Goal: Task Accomplishment & Management: Use online tool/utility

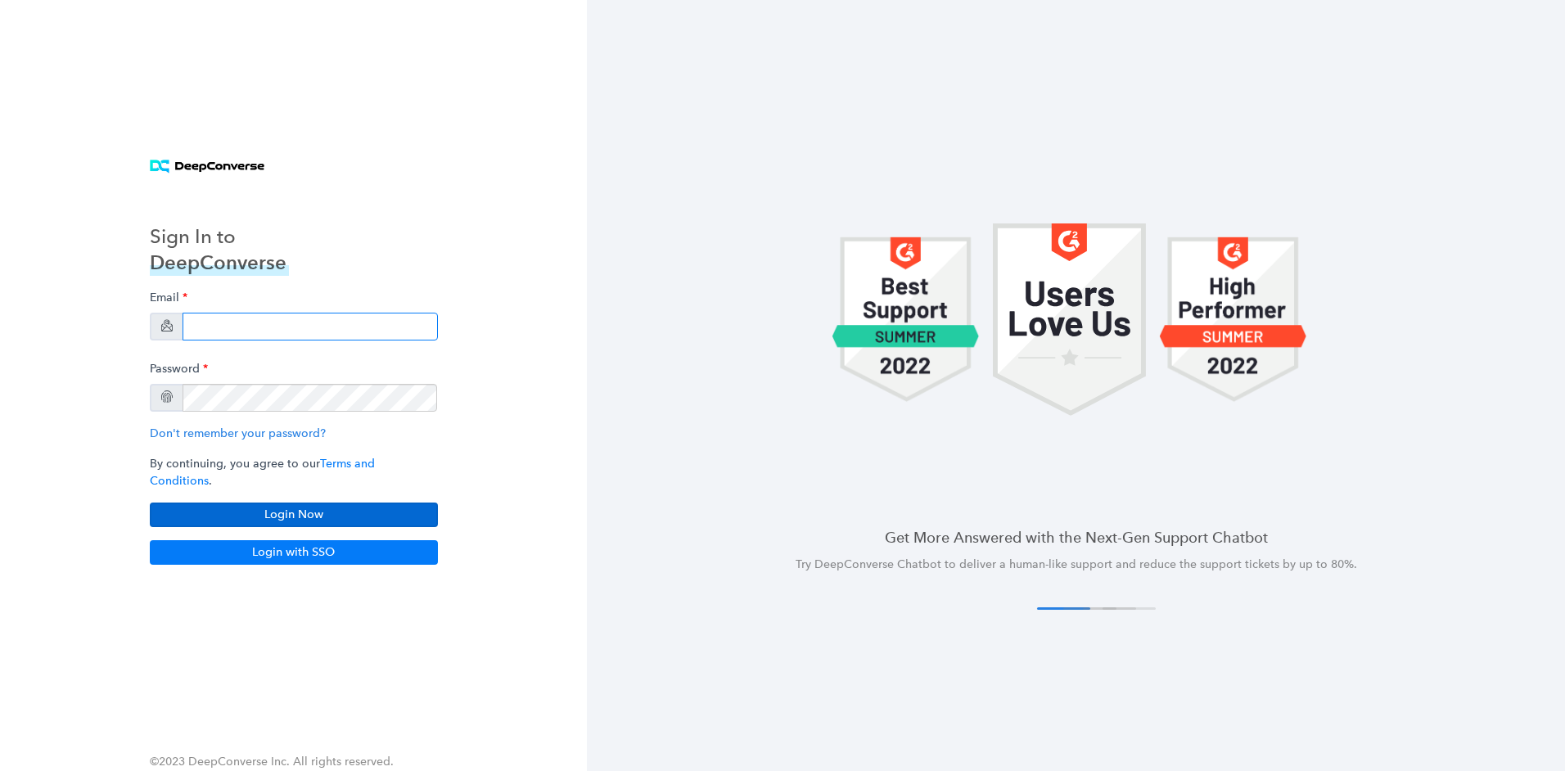
type input "[PERSON_NAME][EMAIL_ADDRESS][PERSON_NAME][DOMAIN_NAME]"
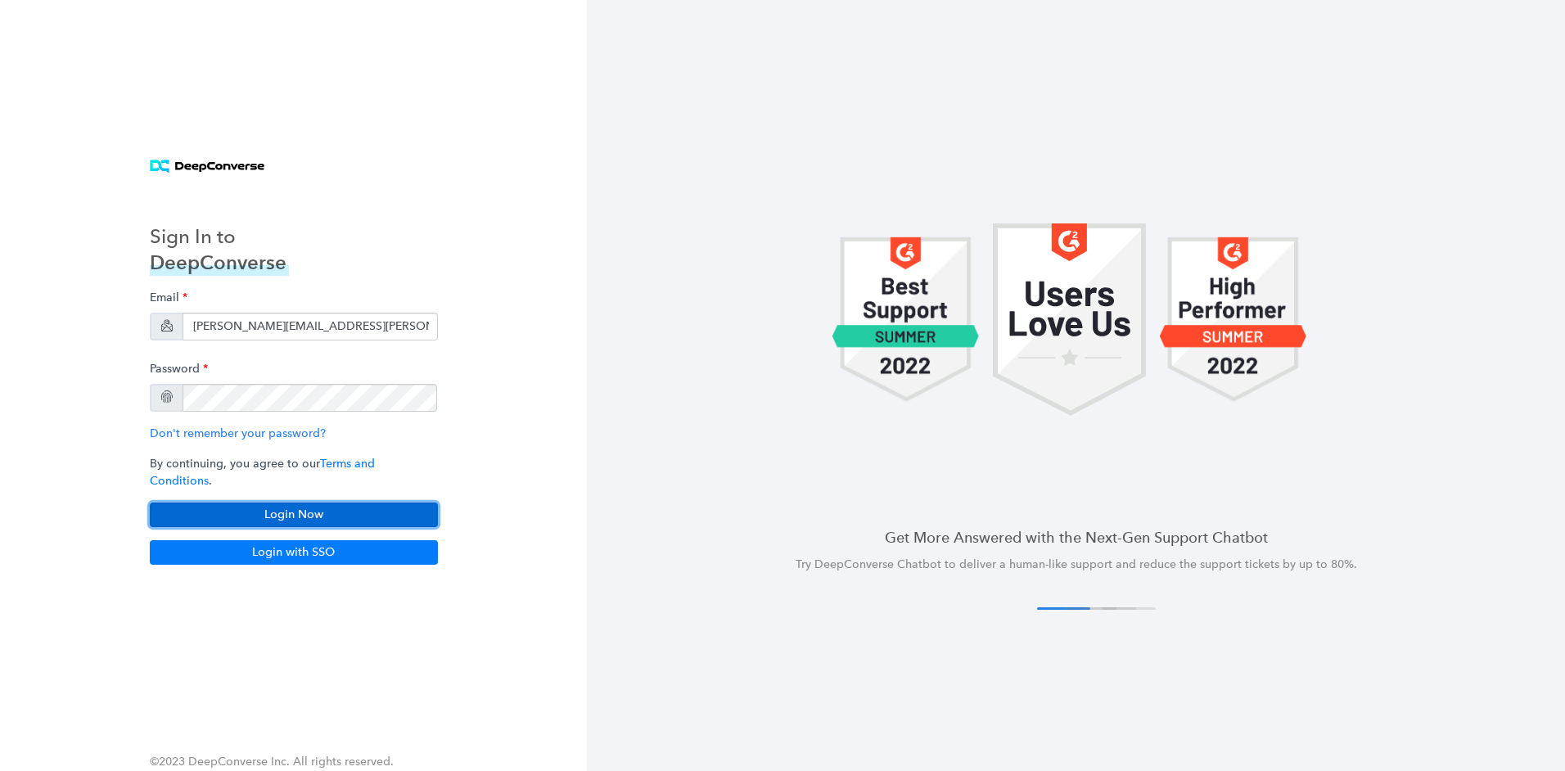
click at [369, 509] on button "Login Now" at bounding box center [294, 515] width 288 height 25
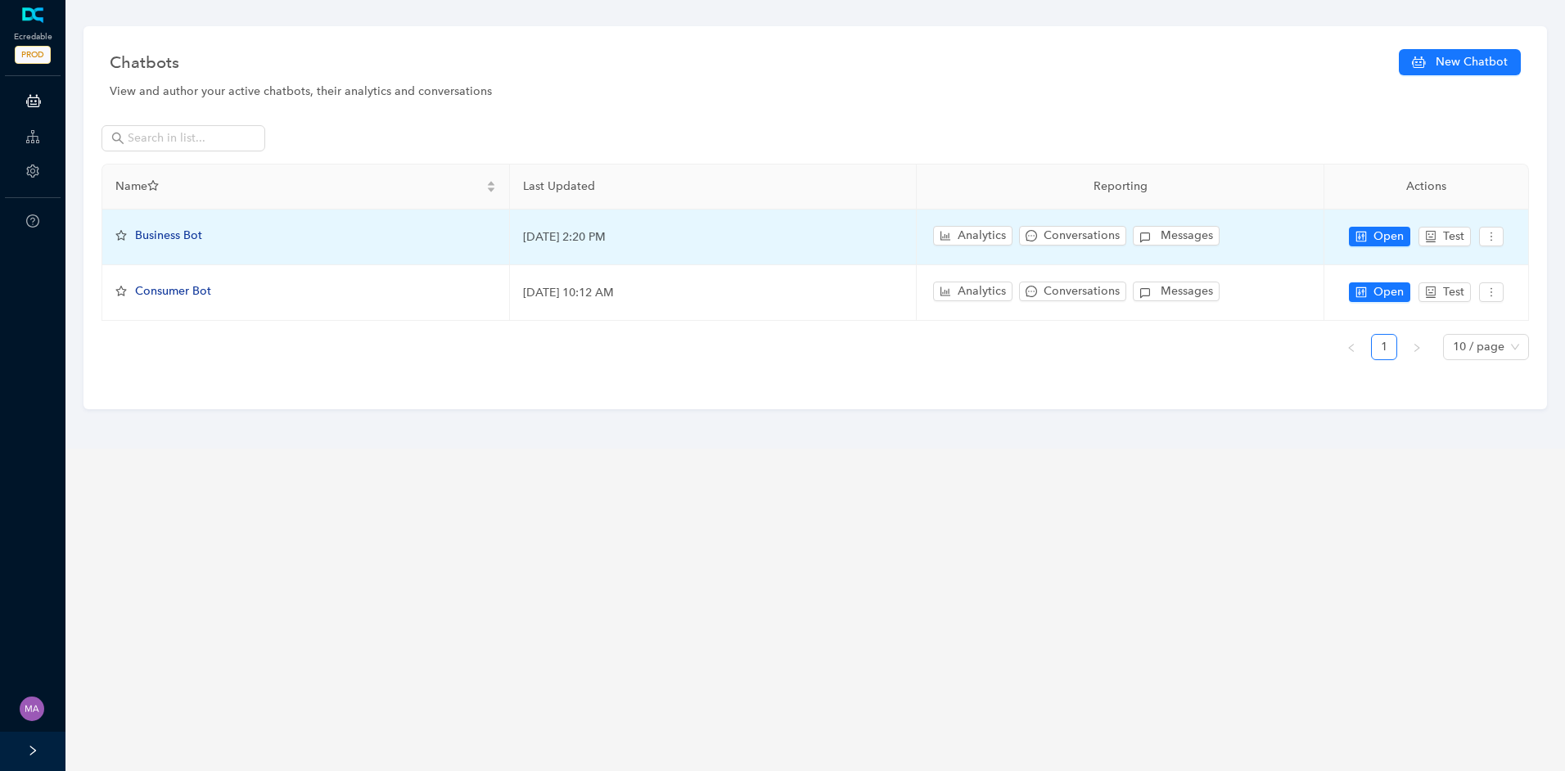
click at [187, 235] on span "Business Bot" at bounding box center [168, 235] width 67 height 14
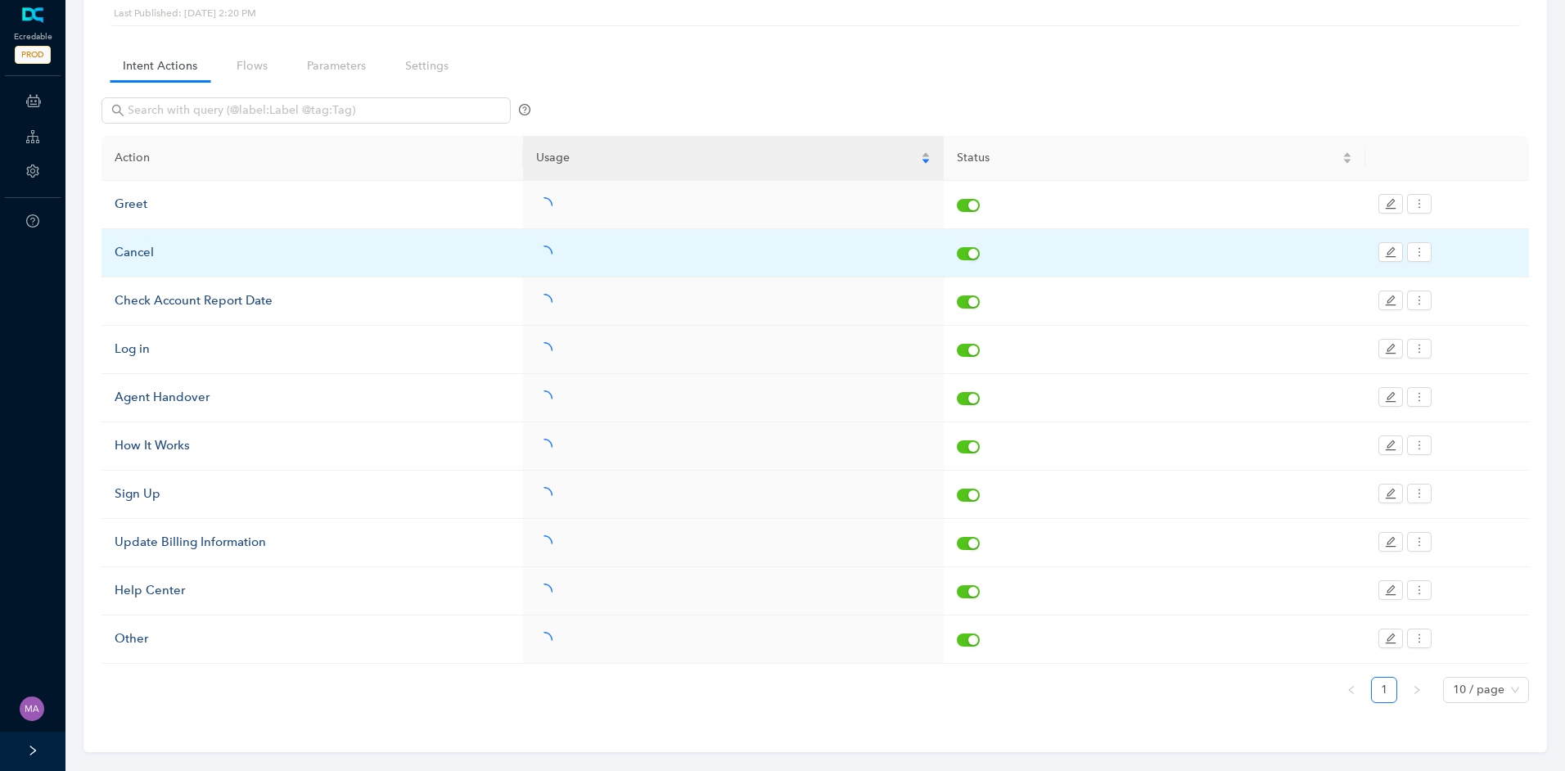
scroll to position [107, 0]
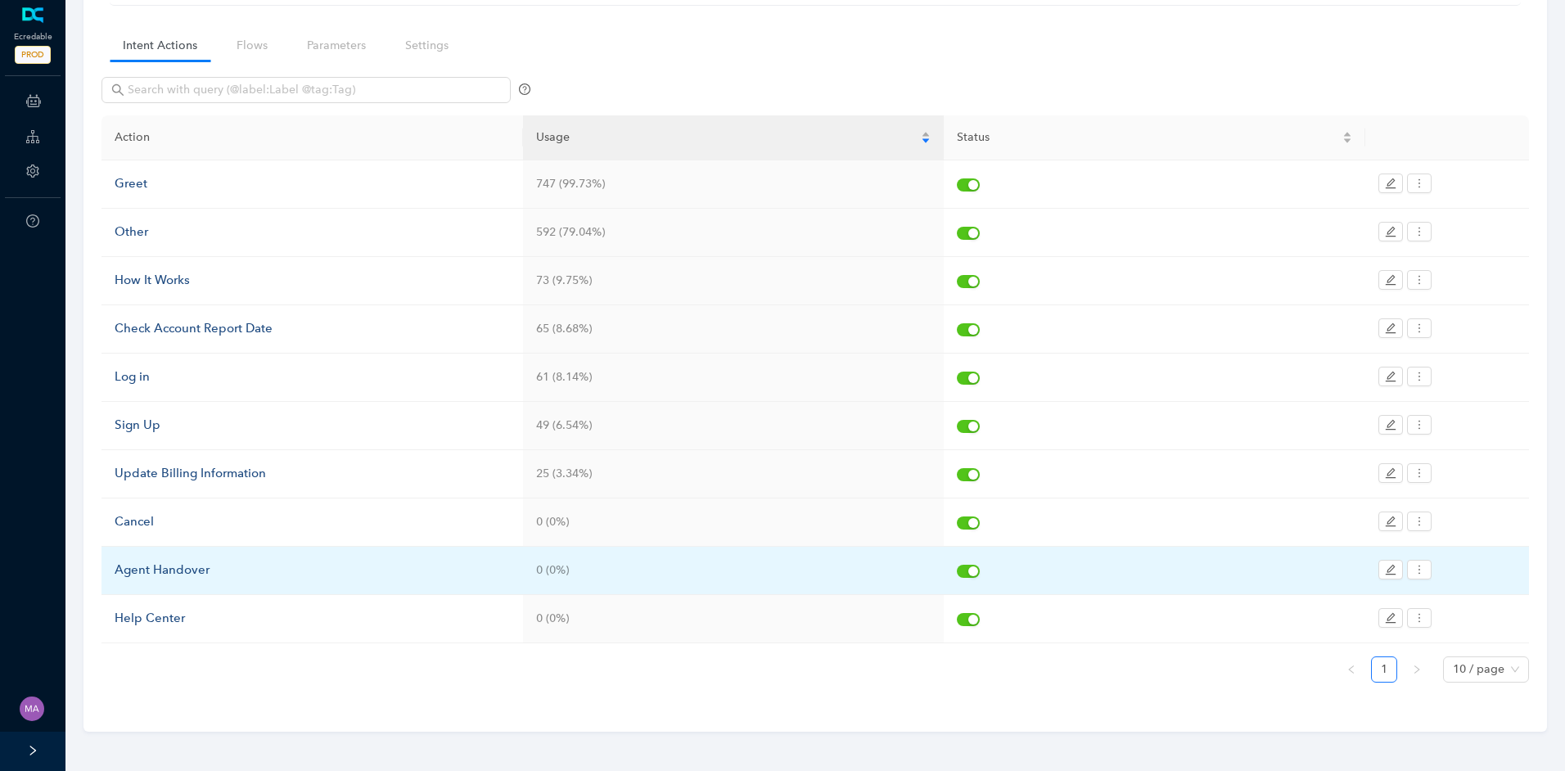
click at [166, 571] on div "Agent Handover" at bounding box center [312, 571] width 395 height 20
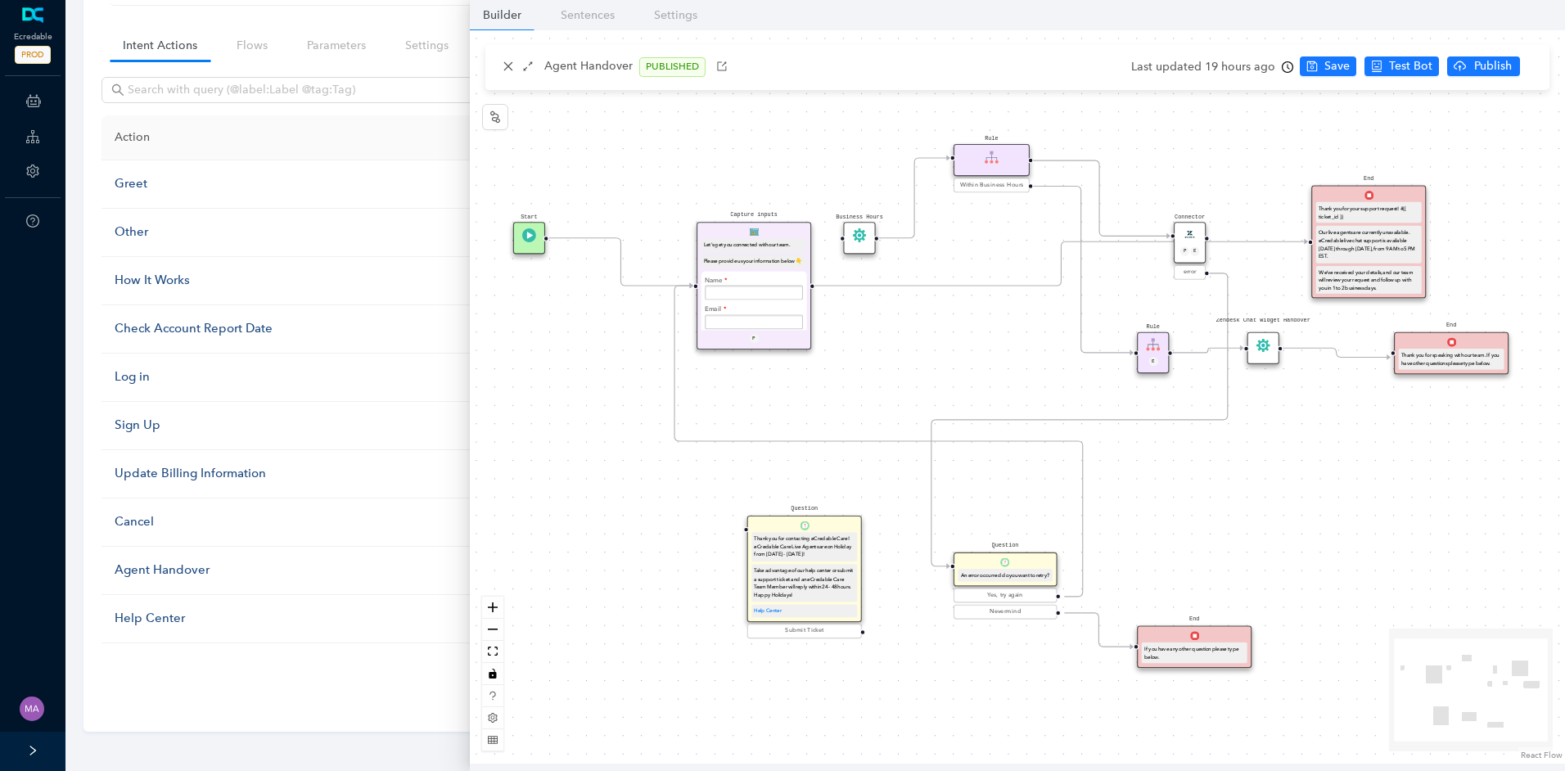
drag, startPoint x: 992, startPoint y: 323, endPoint x: 885, endPoint y: 350, distance: 110.6
click at [885, 374] on div "Start End If you have any other question please type below. Connector P E error…" at bounding box center [1017, 396] width 1095 height 733
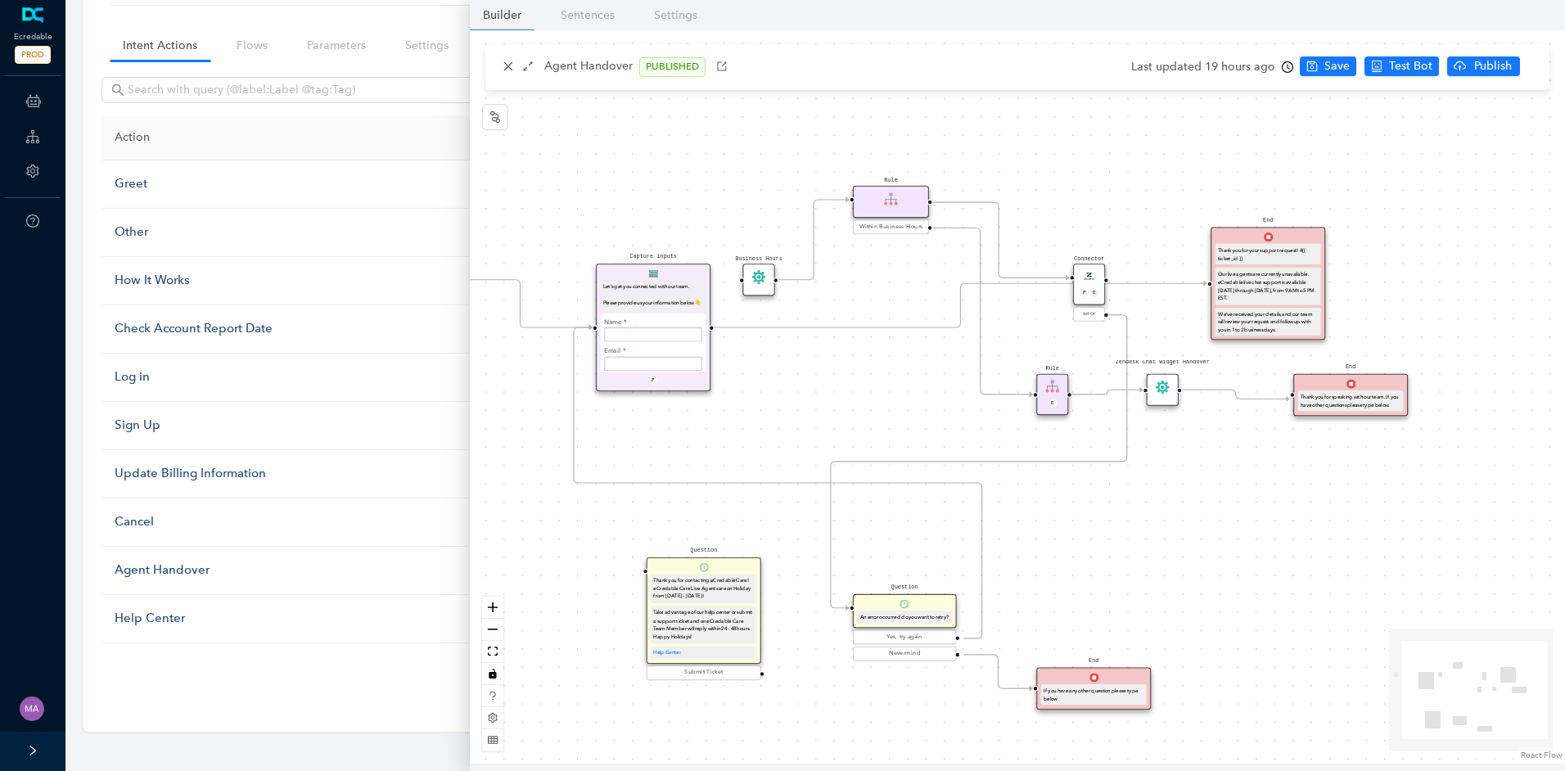
click at [889, 325] on icon "Edge from e7b41dfe-3bde-c007-c096-cef069175f45 to f68cb803-94d7-777c-bd66-ebef2…" at bounding box center [960, 305] width 493 height 44
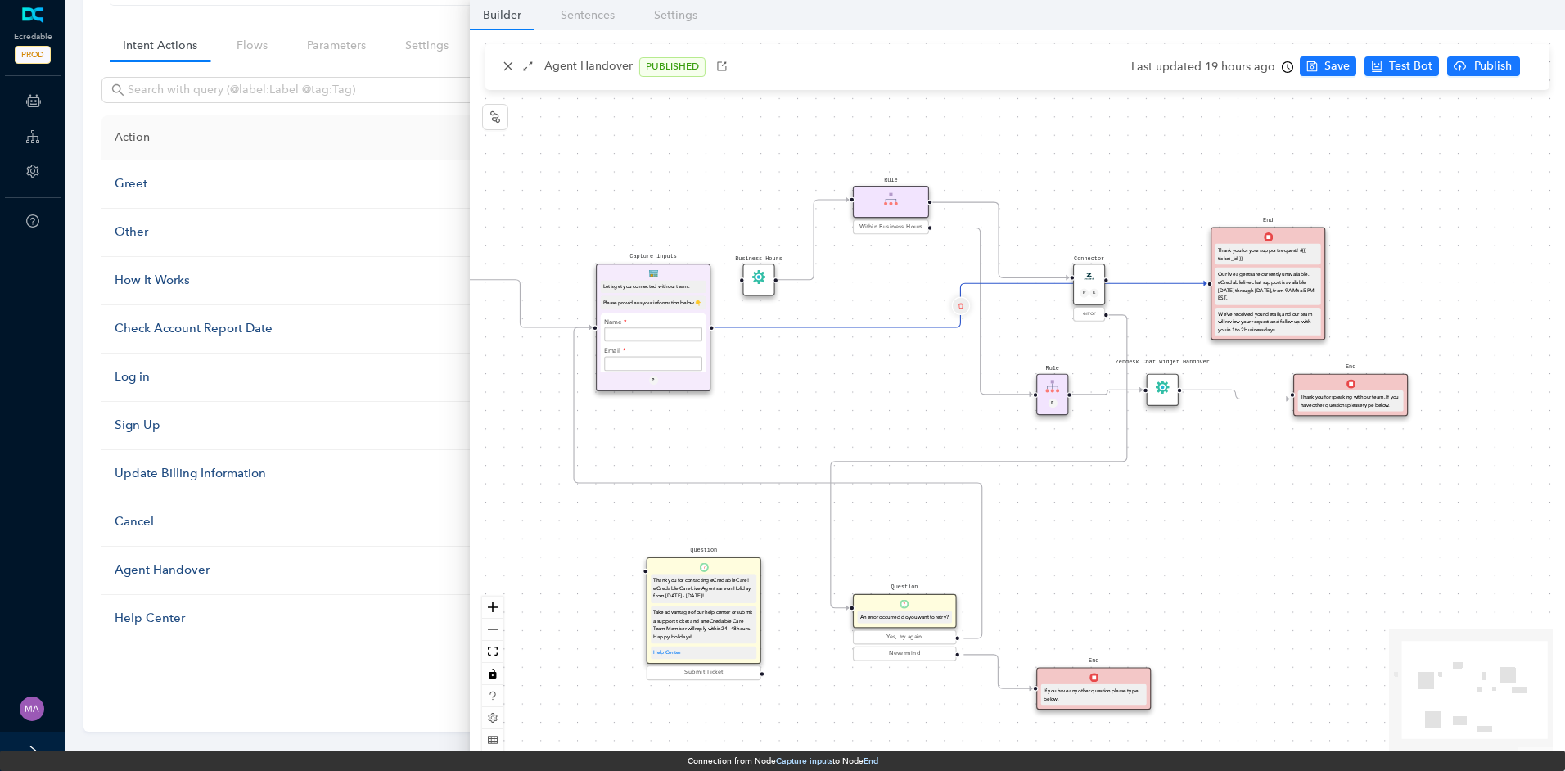
click at [966, 298] on button "Edge from e7b41dfe-3bde-c007-c096-cef069175f45 to f68cb803-94d7-777c-bd66-ebef2…" at bounding box center [960, 305] width 18 height 18
click at [1062, 260] on button "Yes" at bounding box center [1057, 267] width 31 height 20
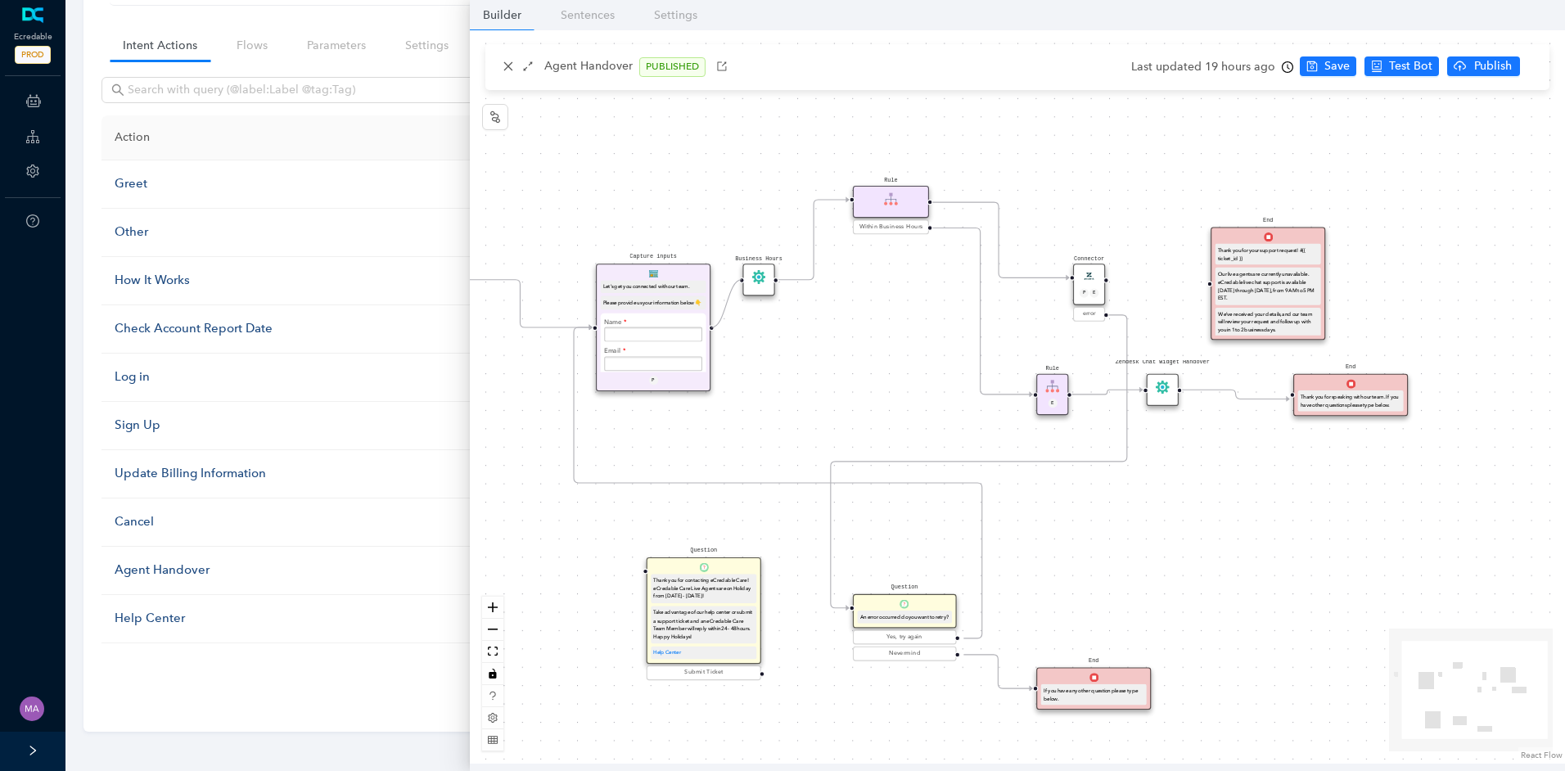
drag, startPoint x: 712, startPoint y: 328, endPoint x: 735, endPoint y: 287, distance: 47.6
click at [735, 287] on div "Start End If you have any other question please type below. Connector P E error…" at bounding box center [1017, 396] width 1095 height 733
drag, startPoint x: 1108, startPoint y: 280, endPoint x: 1198, endPoint y: 282, distance: 90.1
click at [1198, 282] on div "Start End If you have any other question please type below. Connector P E error…" at bounding box center [1017, 396] width 1095 height 733
click at [1332, 61] on span "Save" at bounding box center [1337, 66] width 25 height 18
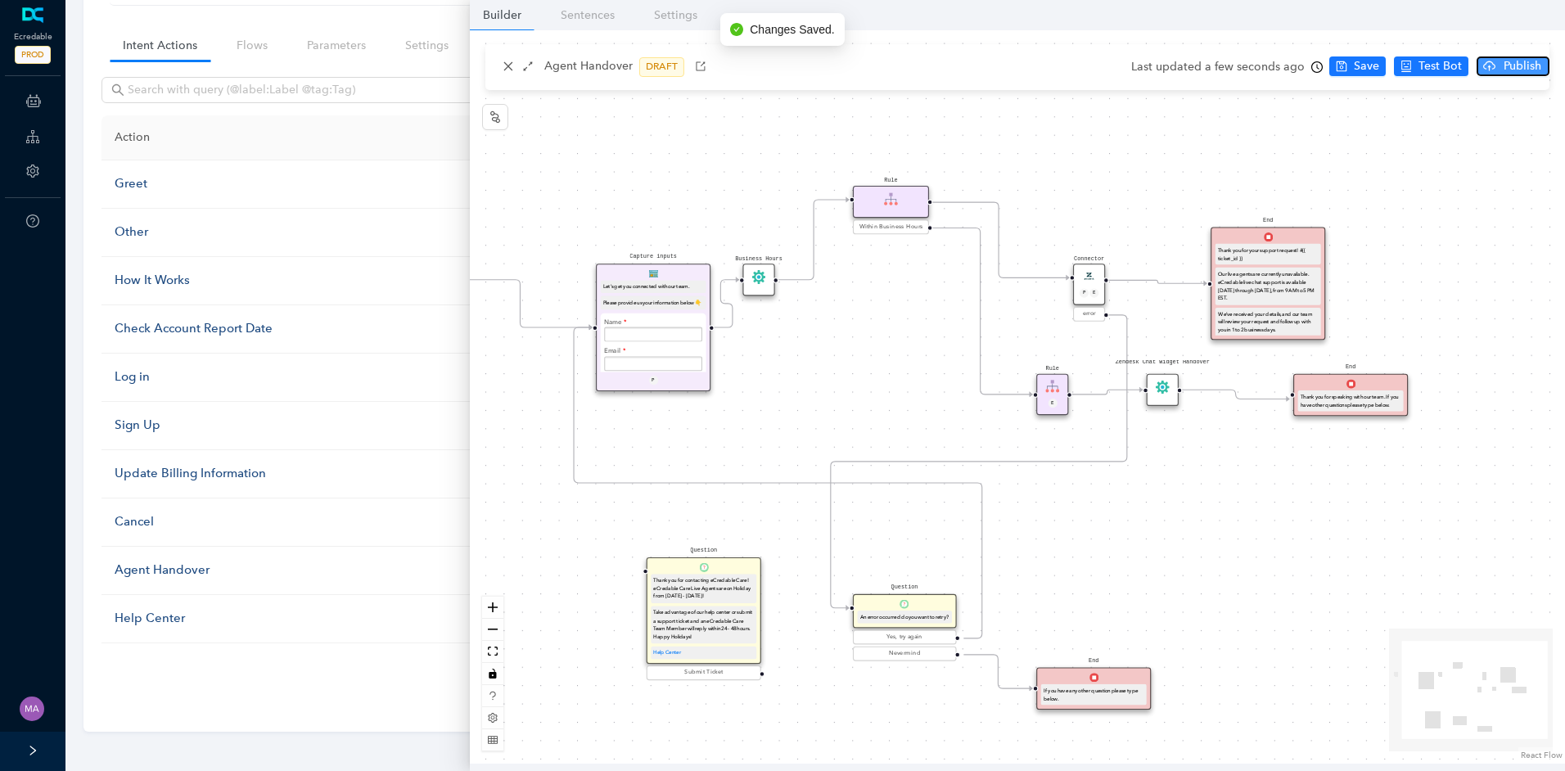
click at [1508, 70] on span "Publish" at bounding box center [1522, 66] width 41 height 18
click at [1543, 133] on span "Yes" at bounding box center [1542, 130] width 18 height 18
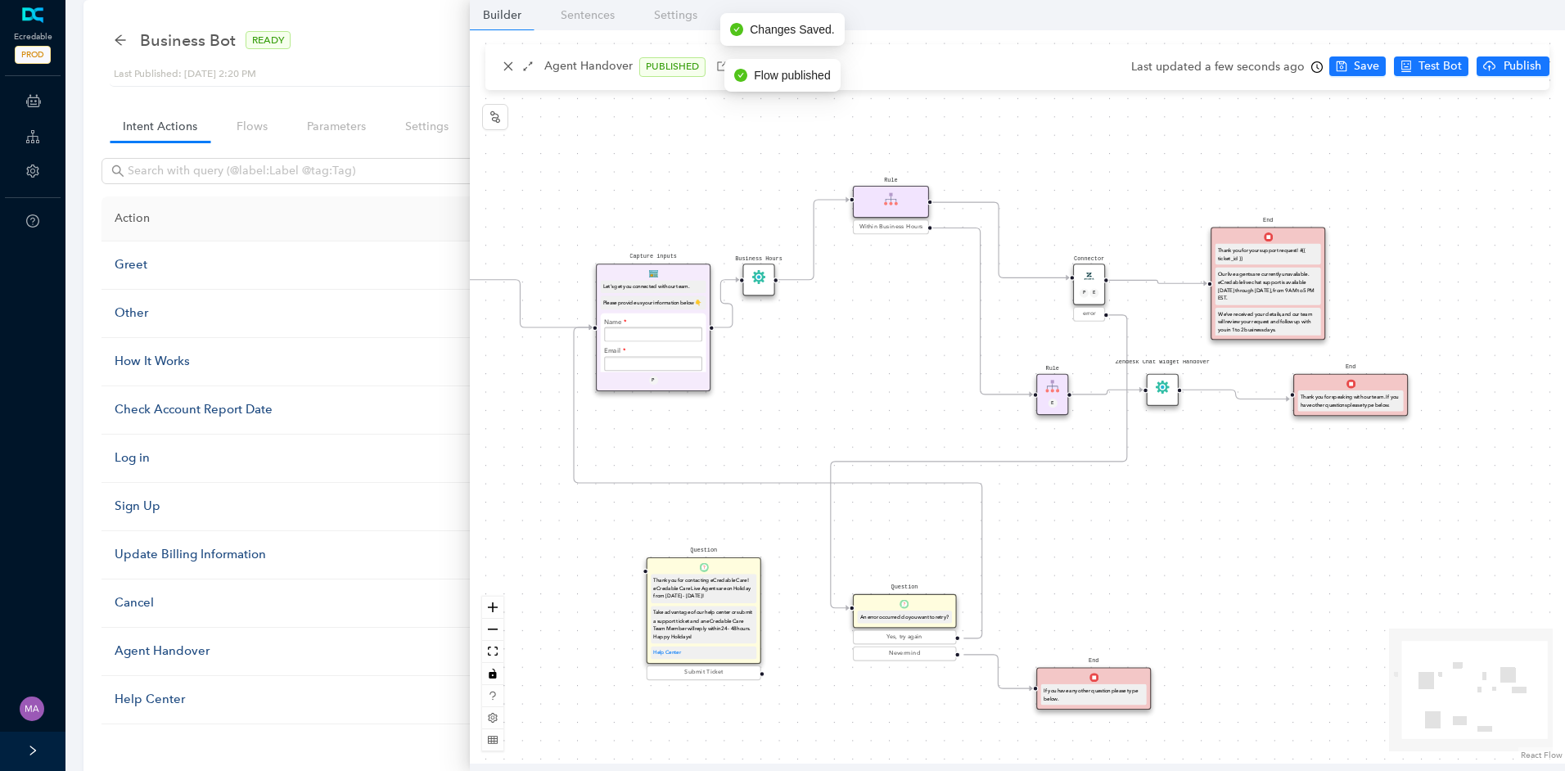
scroll to position [0, 0]
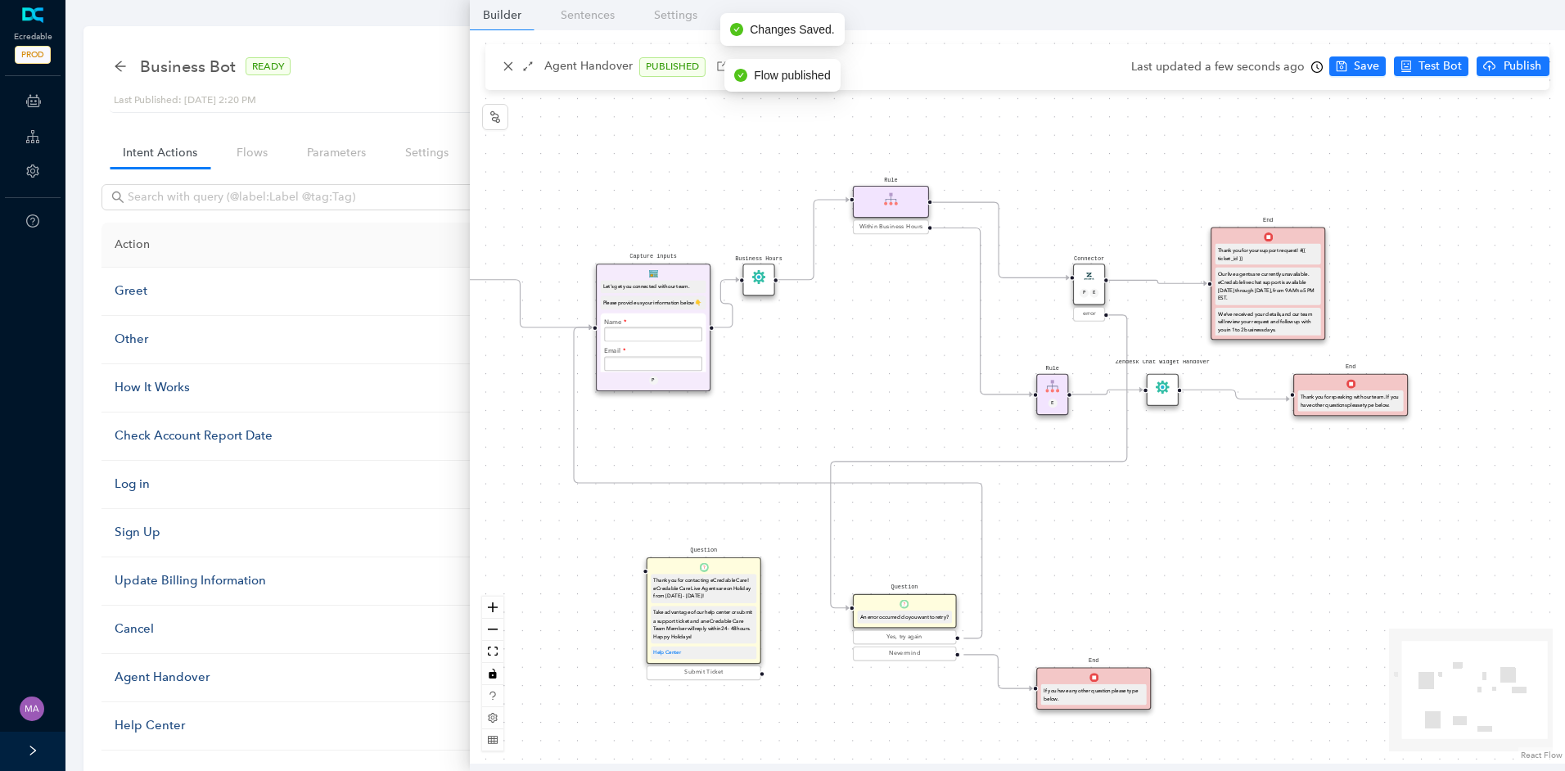
click at [128, 71] on div "Business Bot READY" at bounding box center [210, 66] width 193 height 26
drag, startPoint x: 128, startPoint y: 71, endPoint x: 120, endPoint y: 66, distance: 9.5
click at [120, 66] on icon "arrow-left" at bounding box center [120, 66] width 11 height 11
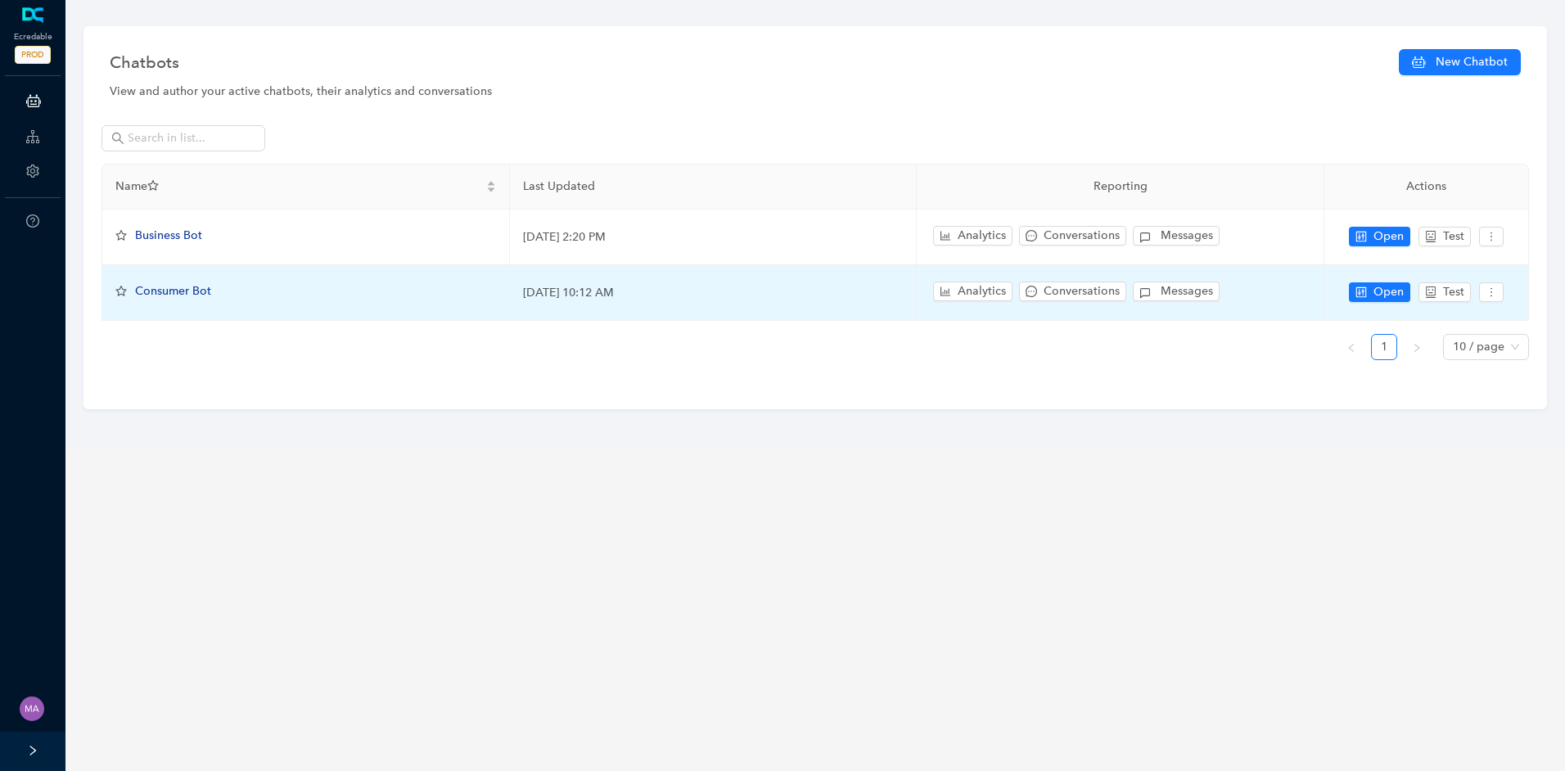
click at [187, 297] on span "Consumer Bot" at bounding box center [173, 291] width 76 height 14
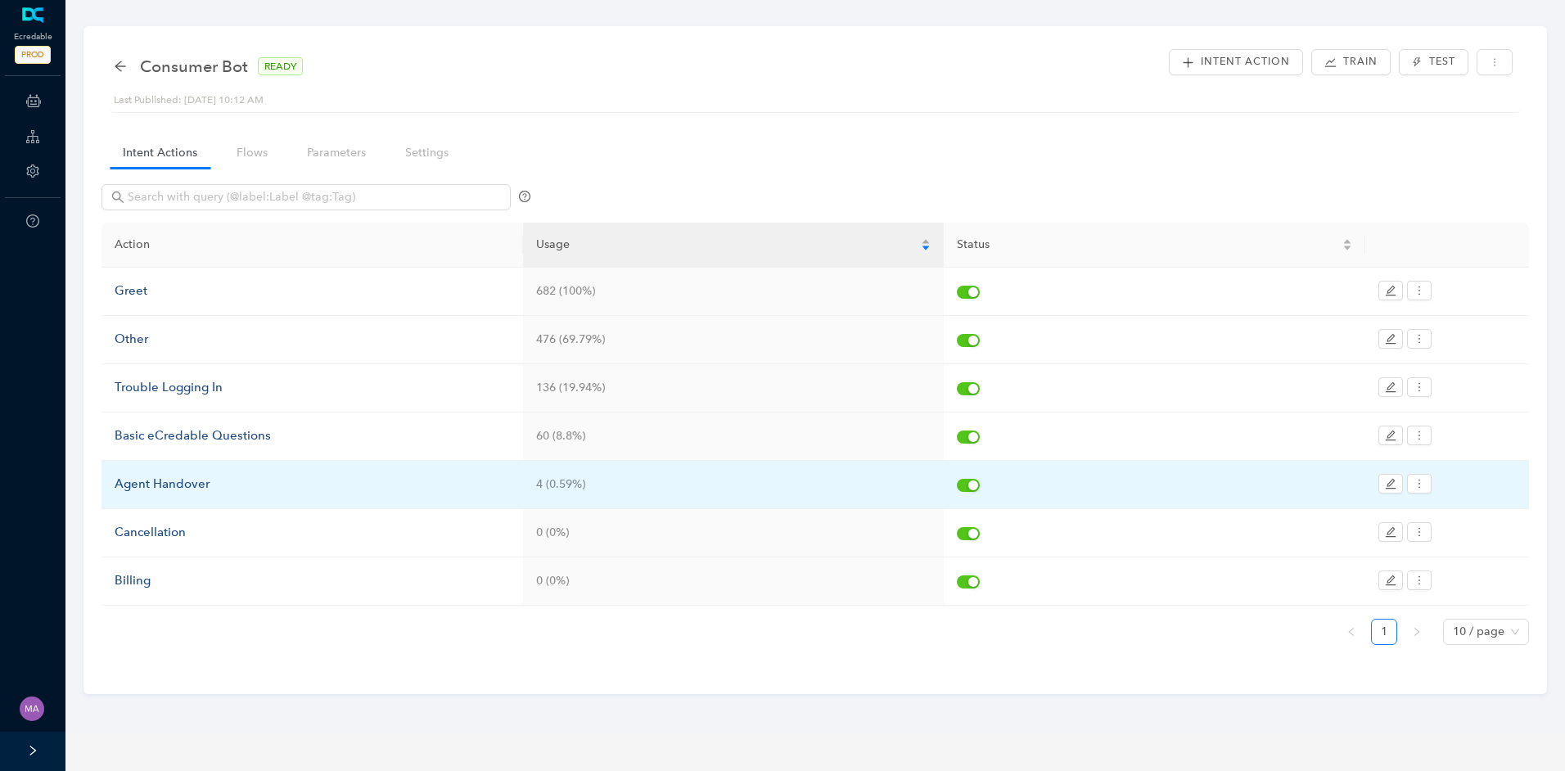
click at [201, 487] on div "Agent Handover" at bounding box center [312, 485] width 395 height 20
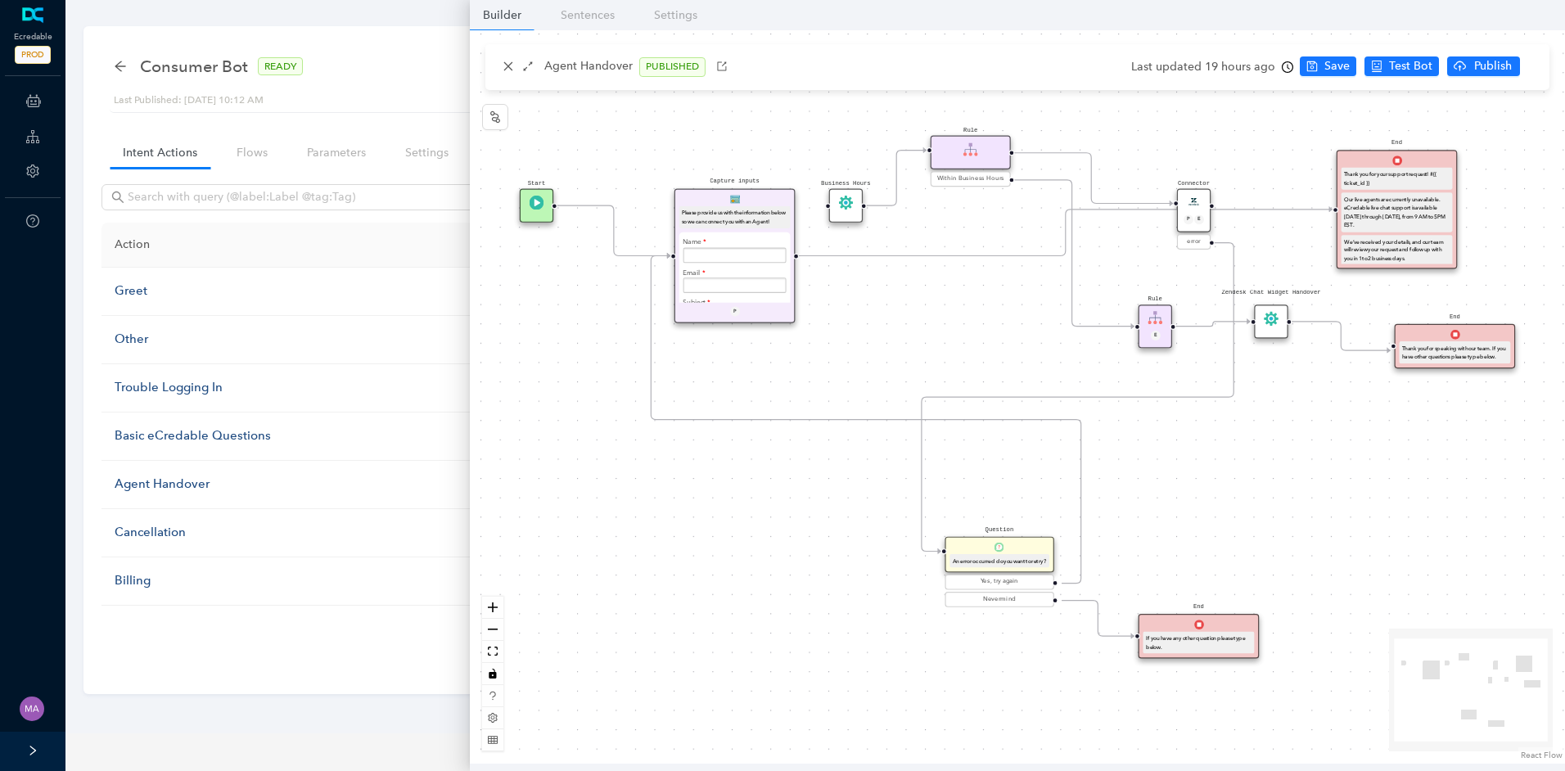
drag, startPoint x: 931, startPoint y: 300, endPoint x: 869, endPoint y: 340, distance: 73.3
click at [871, 339] on div "Start End If you have any other question please type below. Connector P E error…" at bounding box center [1017, 396] width 1095 height 733
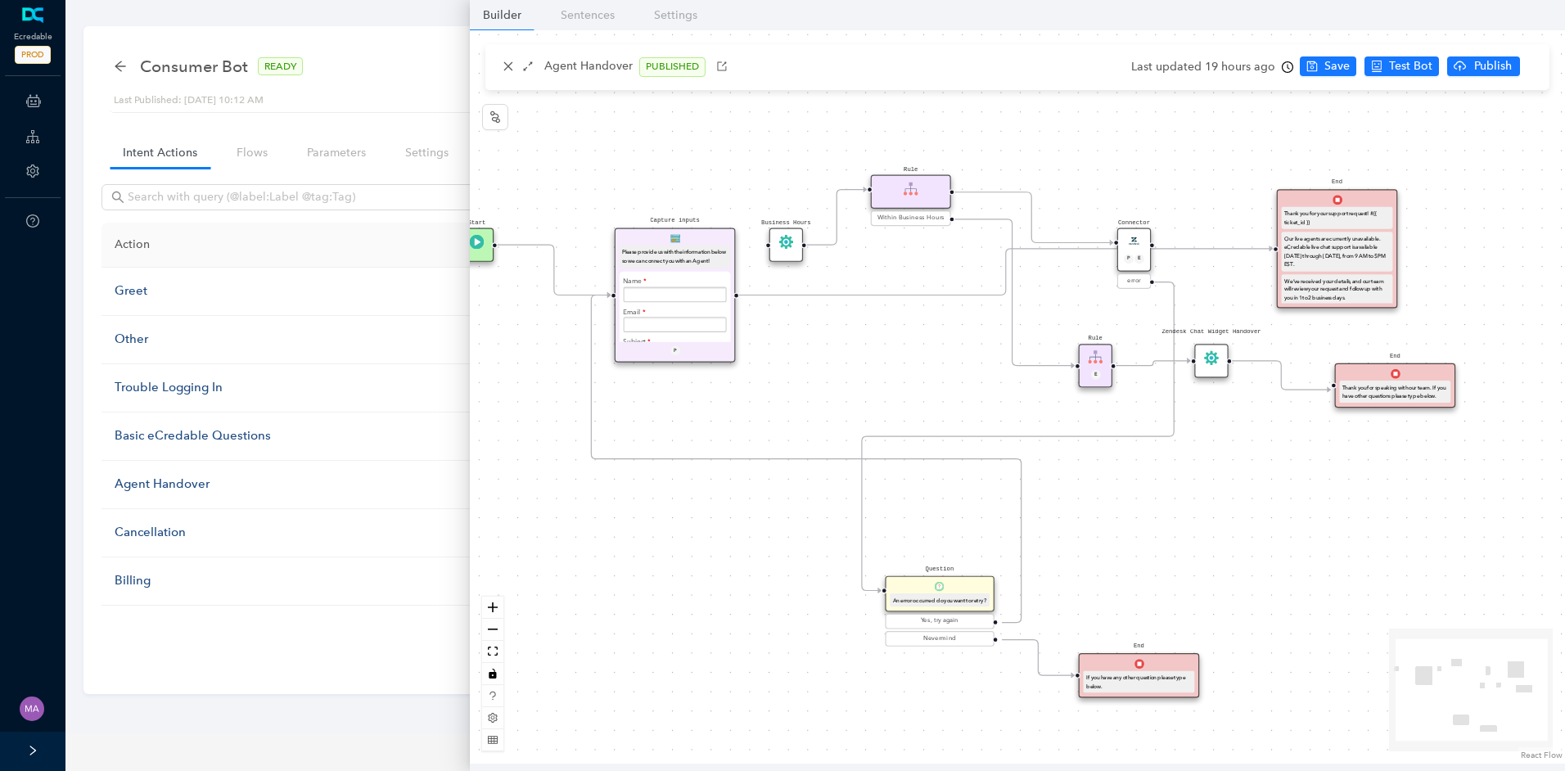
click at [903, 296] on icon "Edge from e7b41dfe-3bde-c007-c096-cef069175f45 to f68cb803-94d7-777c-bd66-ebef2…" at bounding box center [1006, 272] width 534 height 47
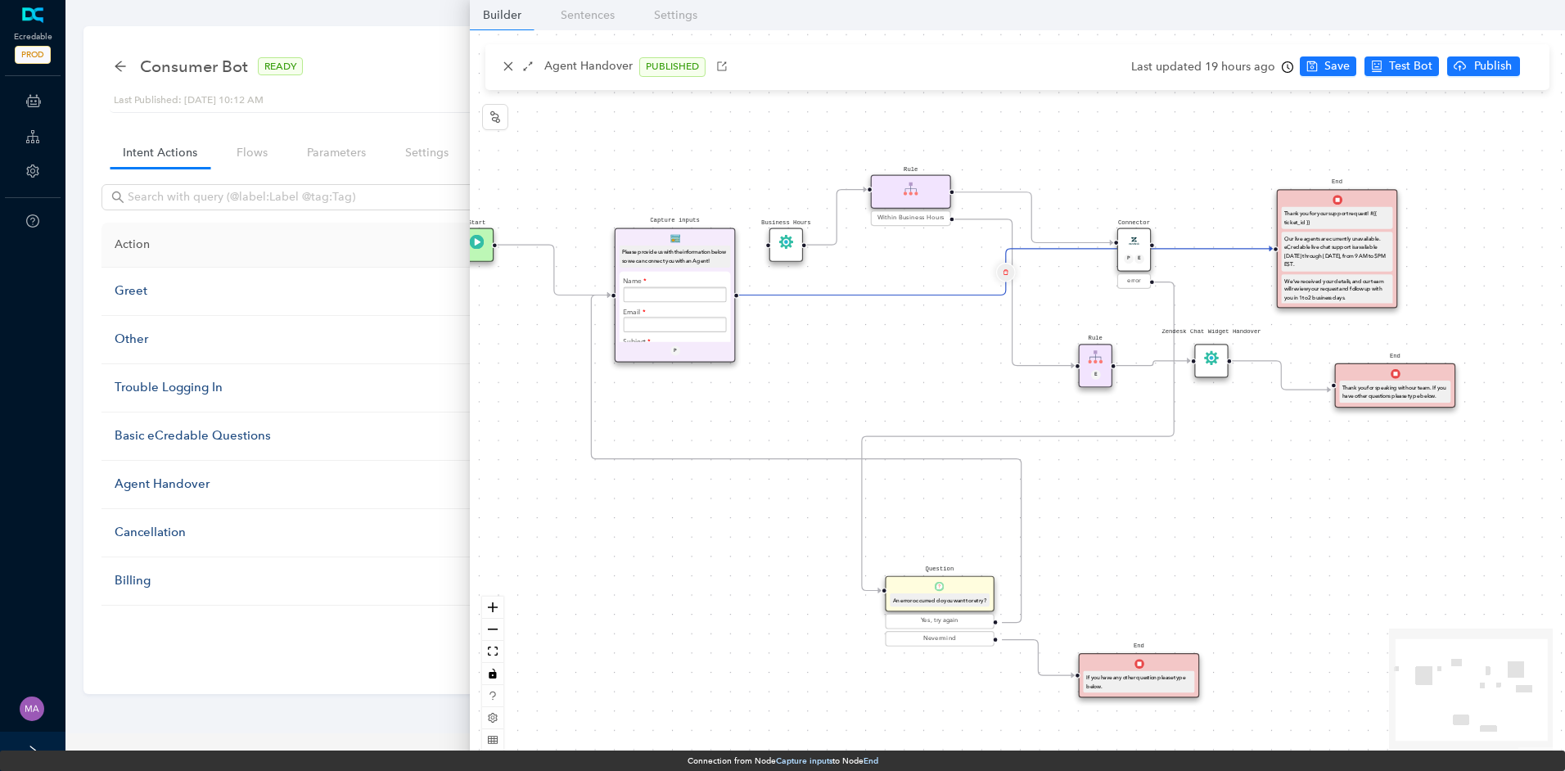
click at [1001, 278] on button "Edge from e7b41dfe-3bde-c007-c096-cef069175f45 to f68cb803-94d7-777c-bd66-ebef2…" at bounding box center [1006, 272] width 20 height 20
click at [1105, 228] on span "Yes" at bounding box center [1103, 232] width 18 height 18
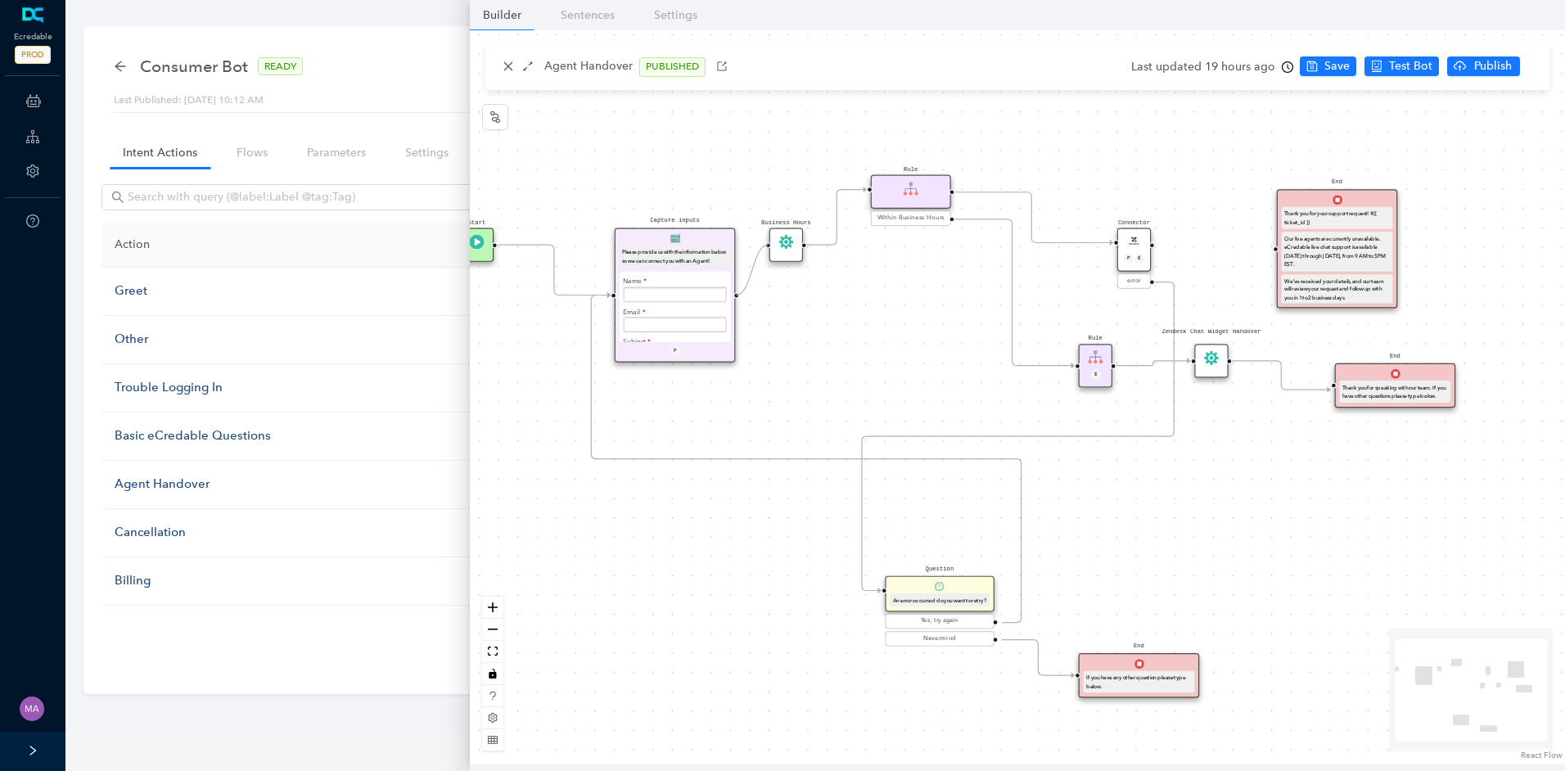
drag, startPoint x: 738, startPoint y: 296, endPoint x: 760, endPoint y: 255, distance: 46.1
click at [760, 255] on div "Start End If you have any other question please type below. Connector P E error…" at bounding box center [1017, 396] width 1095 height 733
drag, startPoint x: 1154, startPoint y: 245, endPoint x: 1257, endPoint y: 250, distance: 103.3
click at [1257, 250] on div "Start End If you have any other question please type below. Connector P E error…" at bounding box center [1017, 396] width 1095 height 733
click at [1318, 61] on button "Save" at bounding box center [1328, 66] width 56 height 20
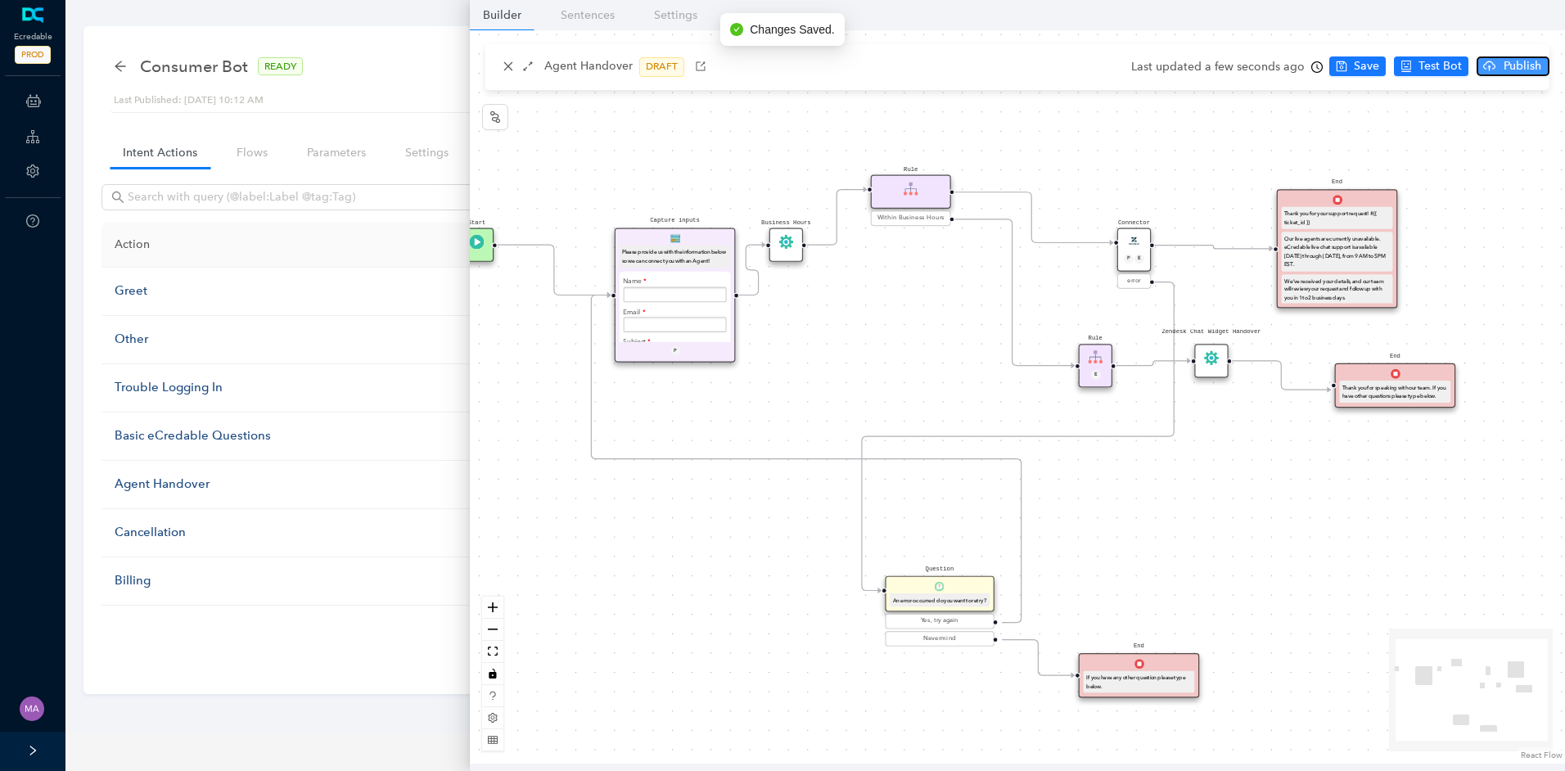
click at [1502, 72] on span "Publish" at bounding box center [1522, 66] width 41 height 18
click at [1541, 125] on span "Yes" at bounding box center [1542, 130] width 18 height 18
click at [105, 65] on div "Consumer Bot READY Last Published: [DATE] 10:12 AM Intent Action Train Test Int…" at bounding box center [815, 360] width 1464 height 668
click at [111, 65] on div "Consumer Bot READY Last Published: [DATE] 10:12 AM Intent Action Train Test" at bounding box center [815, 79] width 1411 height 67
click at [127, 70] on div "Consumer Bot READY" at bounding box center [216, 66] width 205 height 26
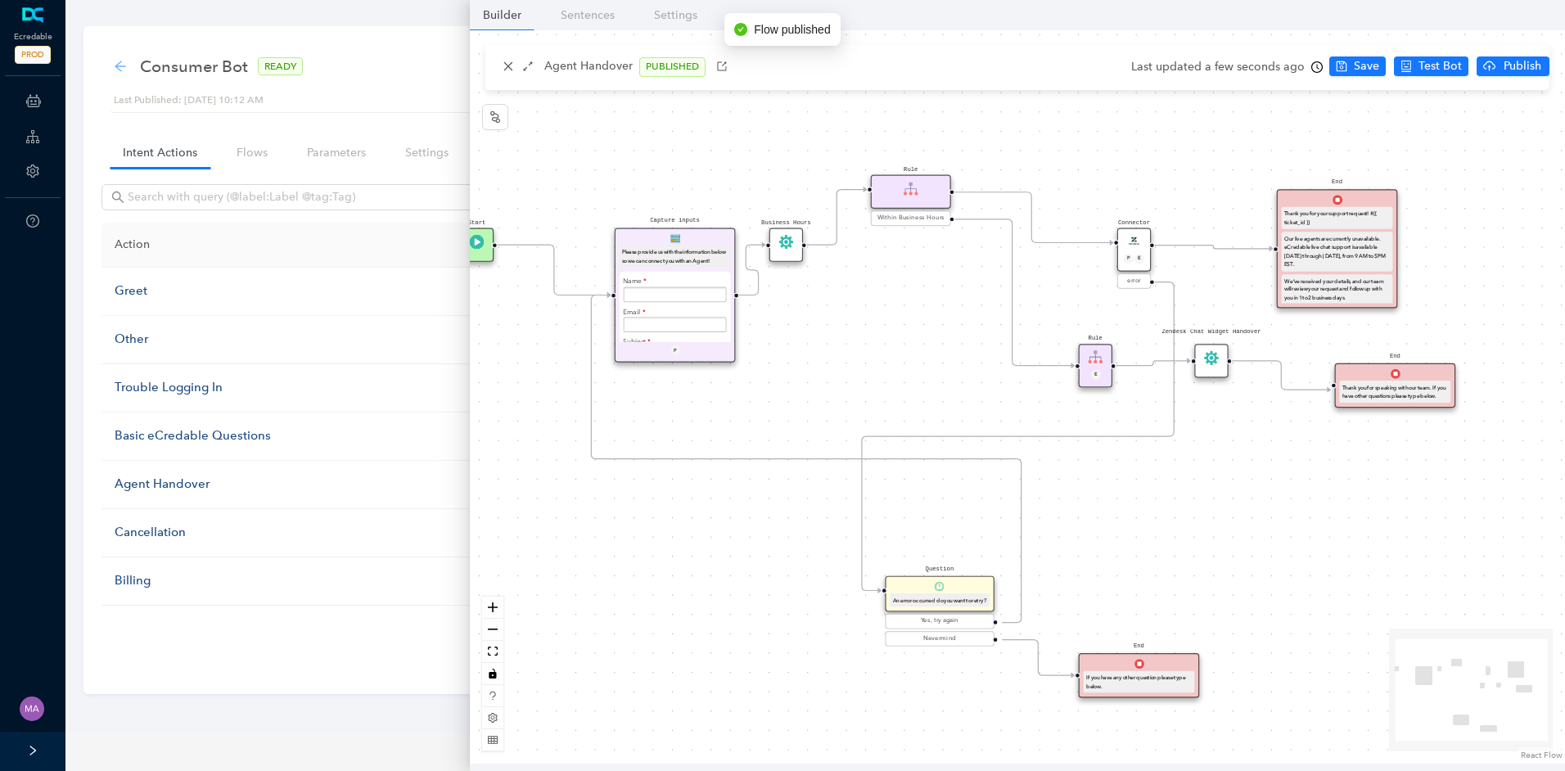
click at [121, 65] on icon "arrow-left" at bounding box center [120, 66] width 11 height 11
